Goal: Find specific page/section: Find specific page/section

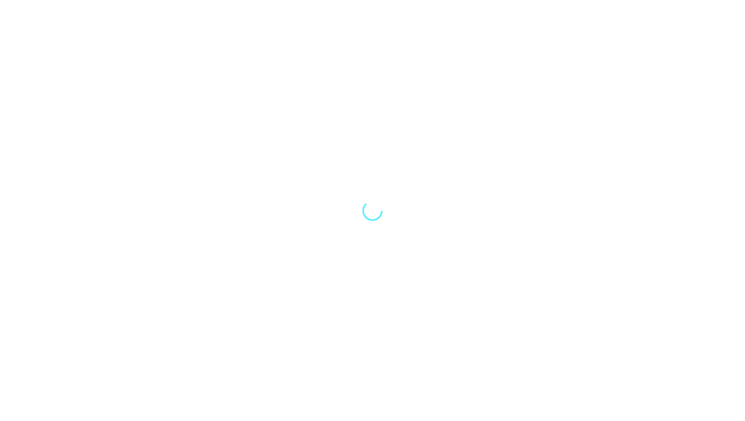
select select "Song"
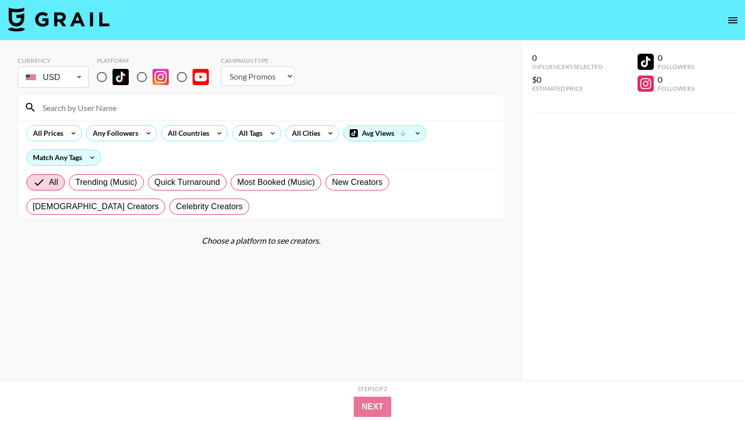
click at [107, 79] on input "radio" at bounding box center [101, 76] width 21 height 21
radio input "true"
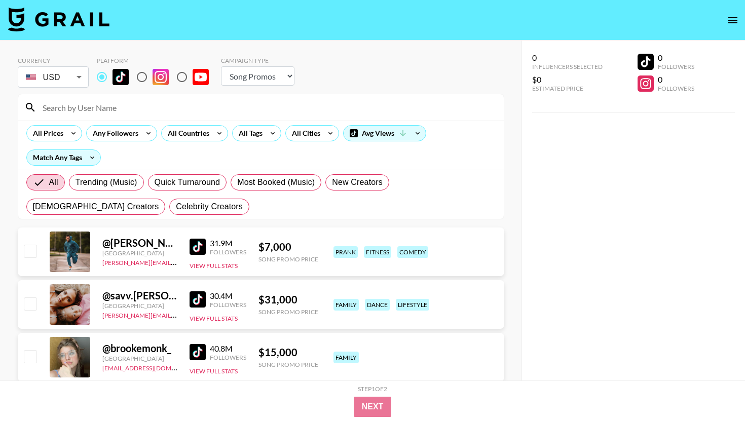
click at [243, 78] on select "Choose Type... Song Promos Brand Promos" at bounding box center [258, 75] width 74 height 19
select select "Brand"
click at [221, 66] on select "Choose Type... Song Promos Brand Promos" at bounding box center [258, 75] width 74 height 19
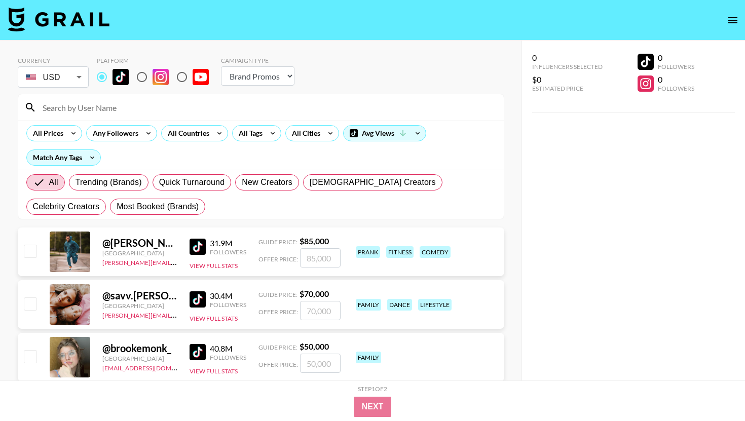
click at [152, 101] on input at bounding box center [267, 107] width 461 height 16
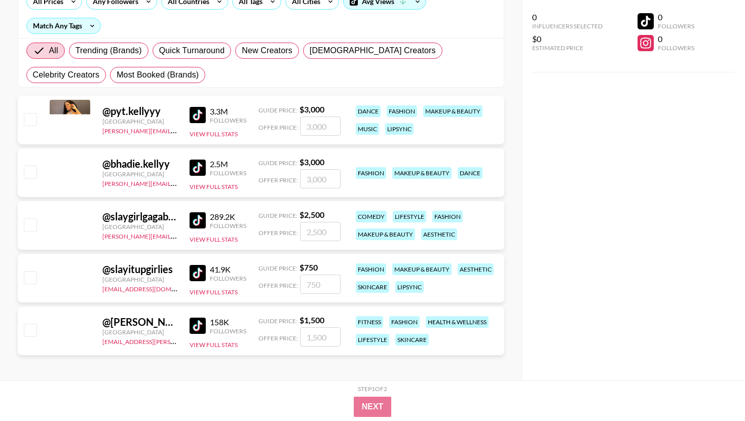
scroll to position [131, 0]
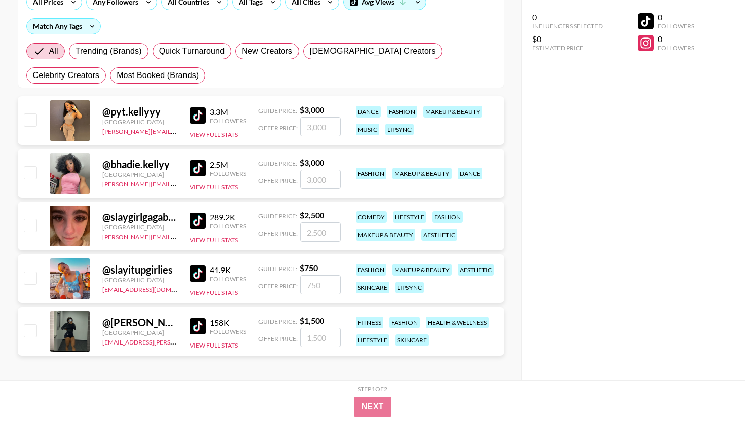
type input "slay"
